Goal: Find specific page/section: Find specific page/section

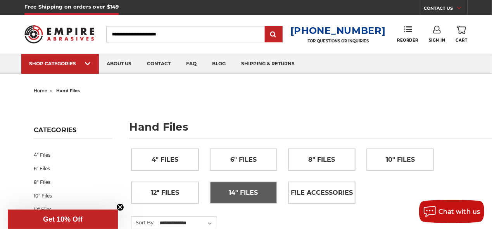
click at [239, 191] on span "14" Files" at bounding box center [243, 192] width 29 height 13
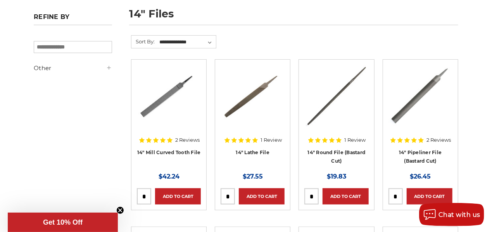
scroll to position [116, 0]
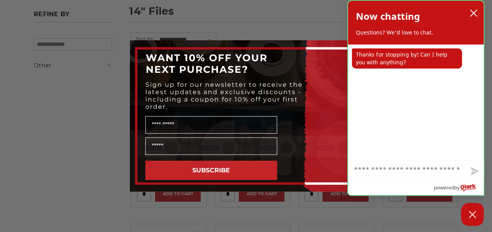
click at [352, 48] on div "agent sent Thanks for stopping by! Can I help you with anything?" at bounding box center [416, 103] width 136 height 116
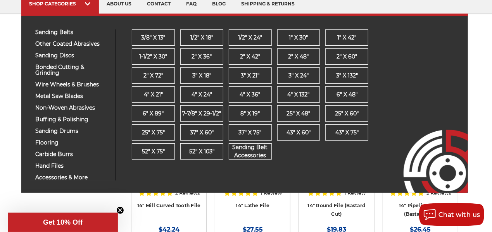
scroll to position [61, 0]
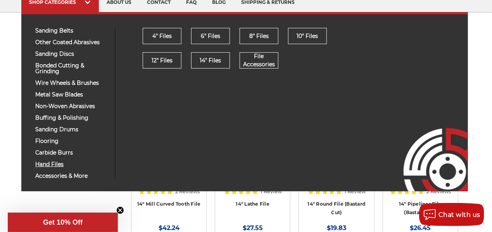
click at [54, 164] on span "hand files" at bounding box center [72, 165] width 74 height 6
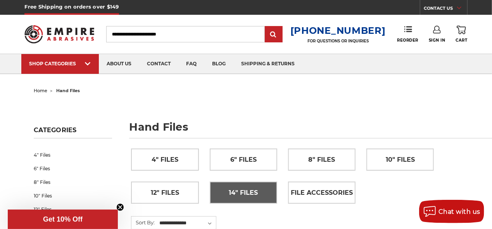
click at [257, 192] on span "14" Files" at bounding box center [243, 192] width 29 height 13
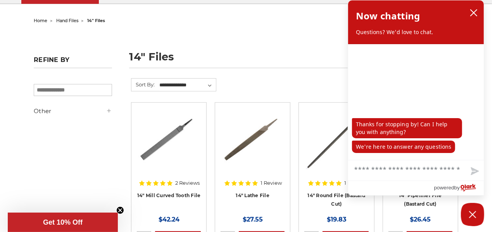
scroll to position [69, 0]
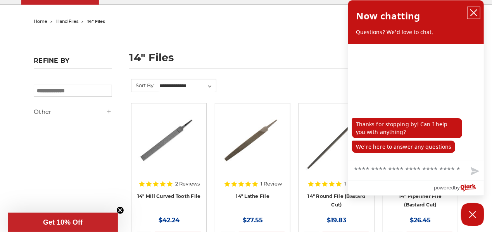
click at [475, 10] on icon "close chatbox" at bounding box center [474, 13] width 8 height 8
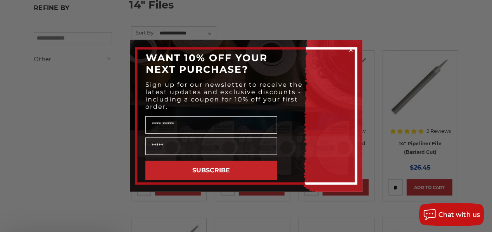
scroll to position [122, 0]
click at [352, 52] on circle "Close dialog" at bounding box center [350, 50] width 7 height 7
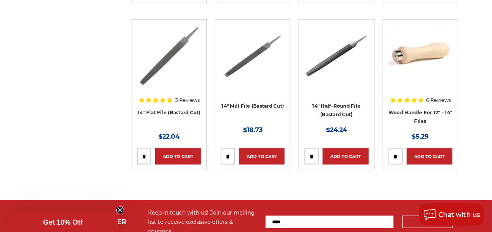
scroll to position [320, 0]
